Goal: Information Seeking & Learning: Learn about a topic

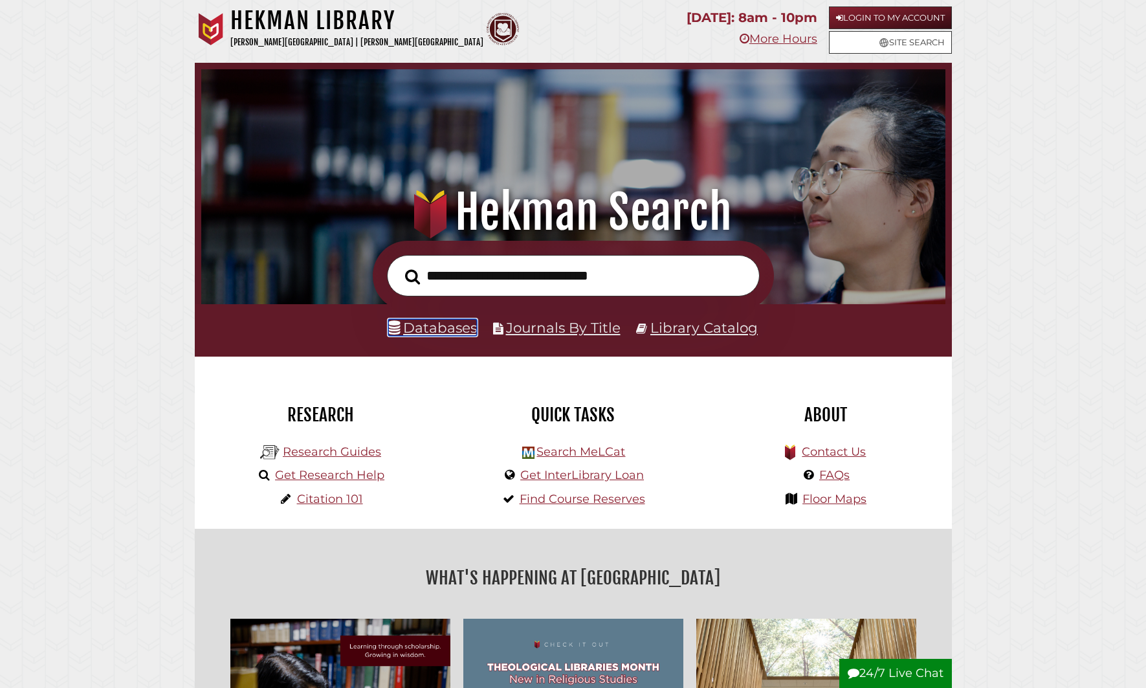
scroll to position [2, 0]
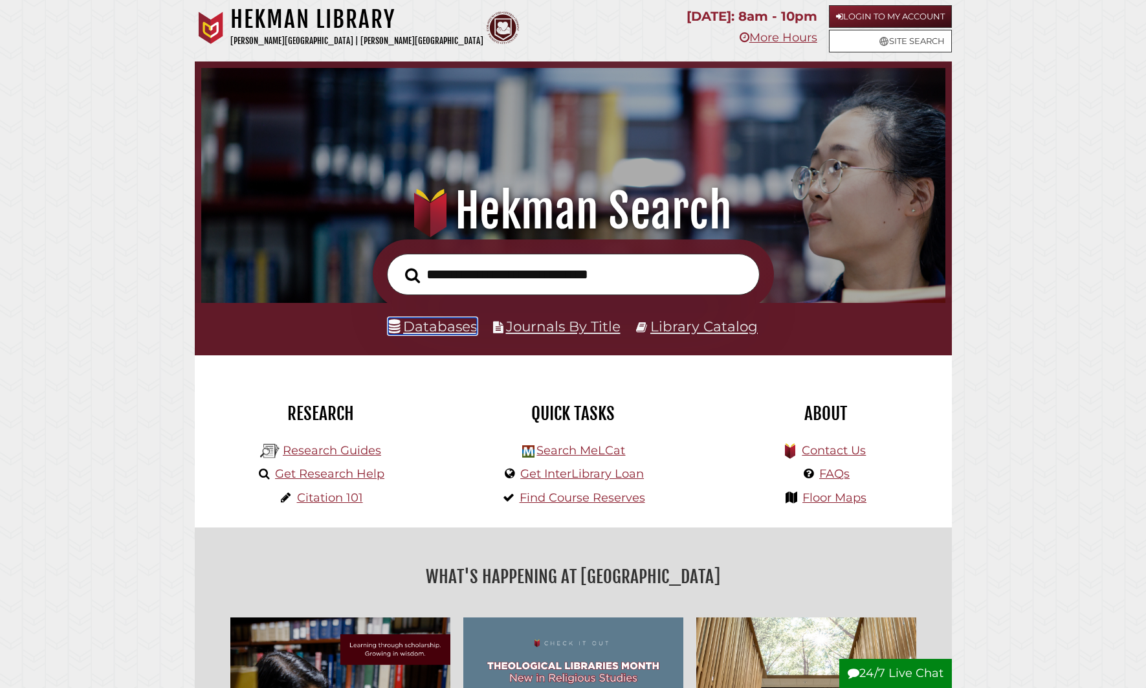
click at [432, 324] on link "Databases" at bounding box center [432, 326] width 89 height 17
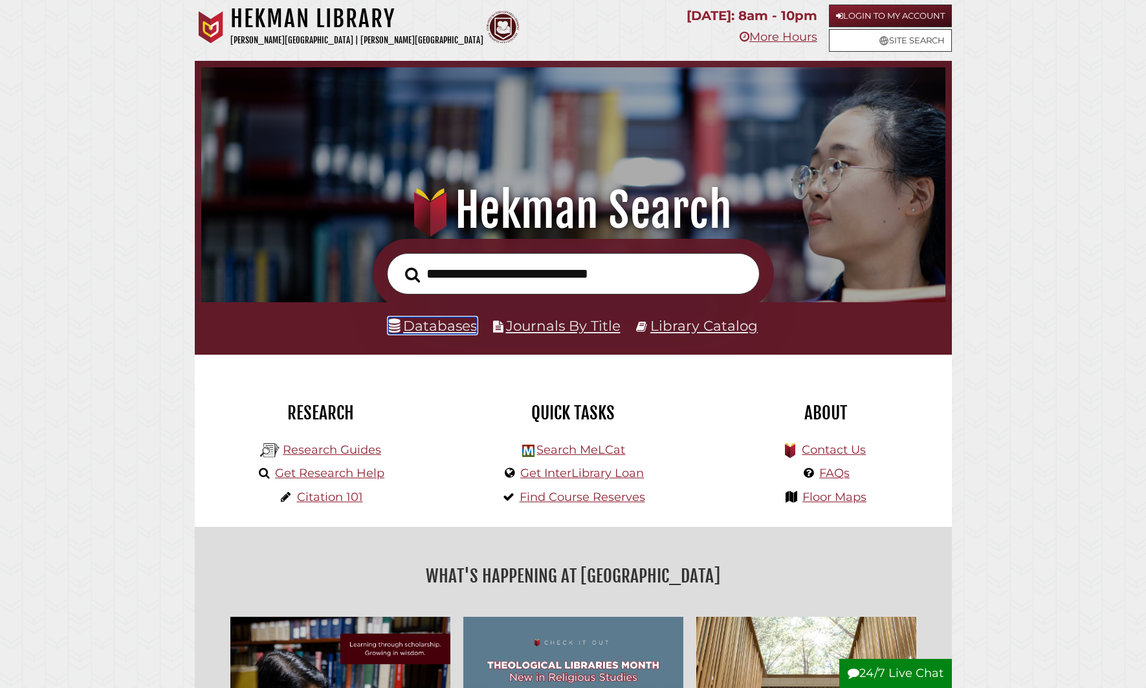
scroll to position [0, 0]
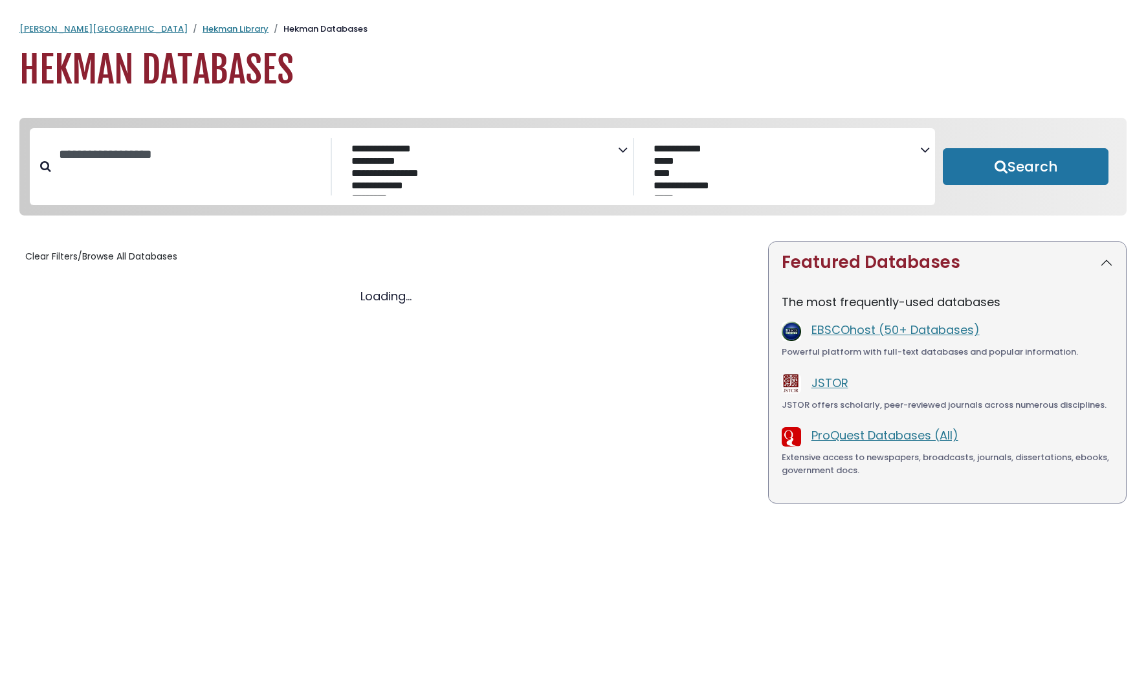
select select "Database Subject Filter"
select select "Database Vendors Filter"
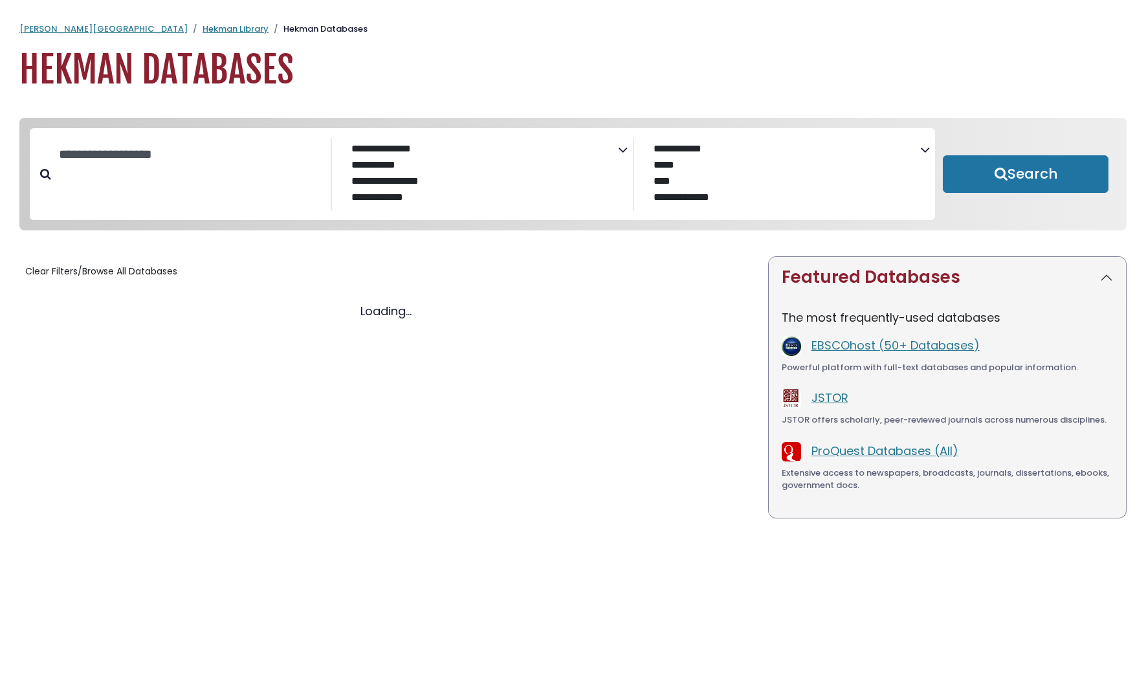
select select "Database Subject Filter"
select select "Database Vendors Filter"
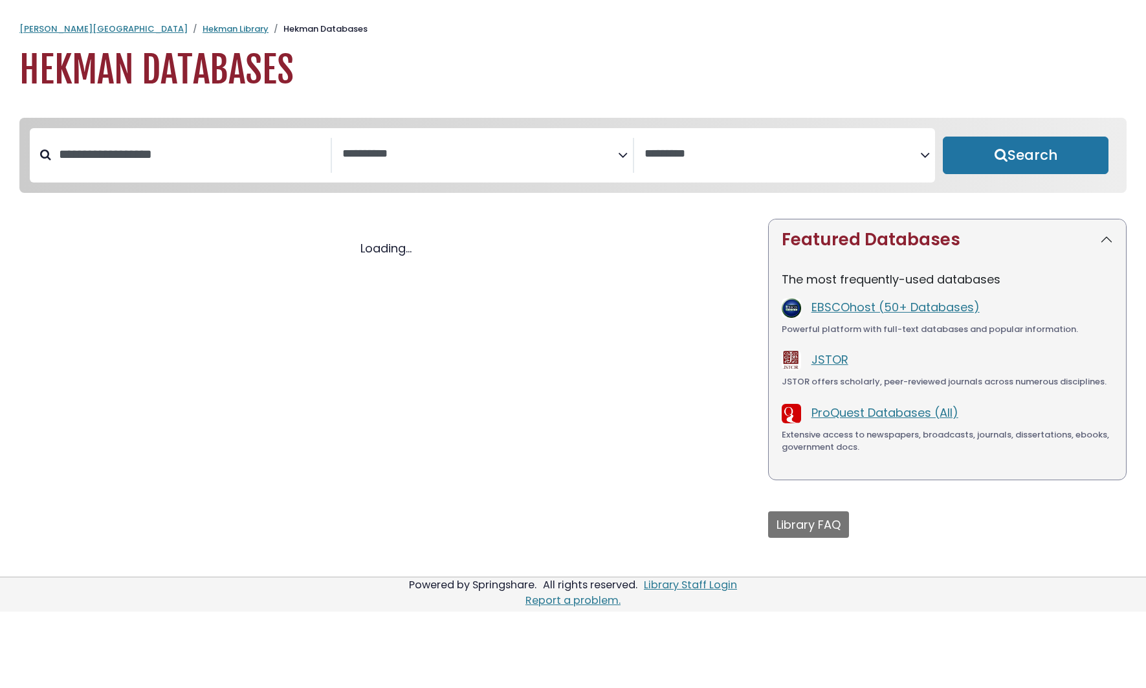
select select "Database Subject Filter"
select select "Database Vendors Filter"
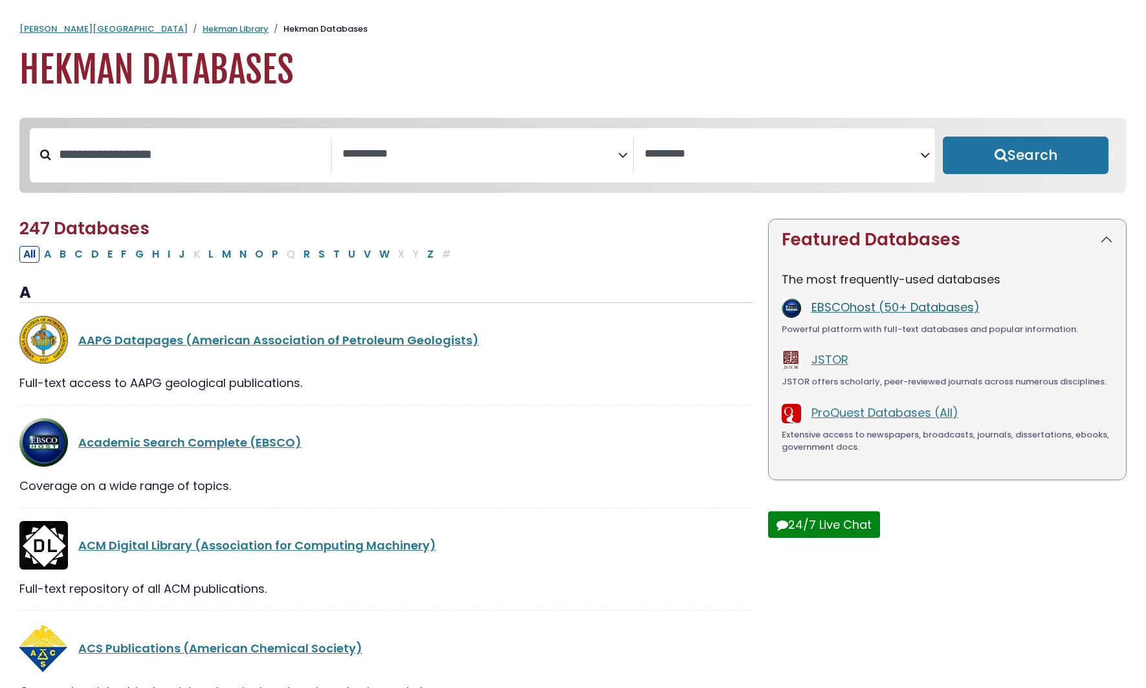
click at [874, 315] on link "EBSCOhost (50+ Databases)" at bounding box center [896, 307] width 168 height 16
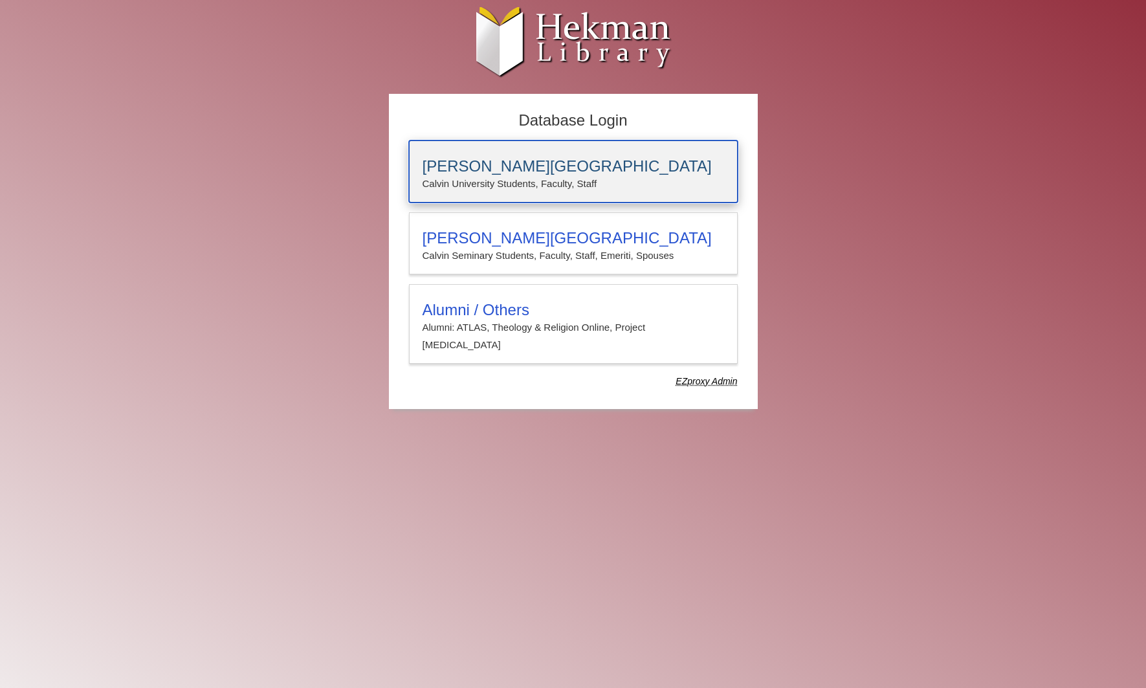
click at [610, 194] on div "[PERSON_NAME][GEOGRAPHIC_DATA] [PERSON_NAME] University Students, Faculty, Staff" at bounding box center [573, 171] width 329 height 62
